Goal: Book appointment/travel/reservation

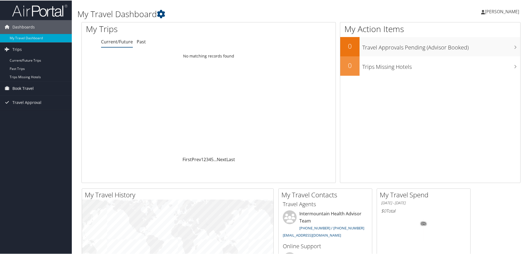
click at [27, 86] on span "Book Travel" at bounding box center [22, 88] width 21 height 14
click at [27, 88] on span "Book Travel" at bounding box center [22, 88] width 21 height 14
click at [27, 87] on span "Book Travel" at bounding box center [22, 88] width 21 height 14
click at [36, 116] on link "Book/Manage Online Trips" at bounding box center [36, 115] width 72 height 8
